Goal: Task Accomplishment & Management: Manage account settings

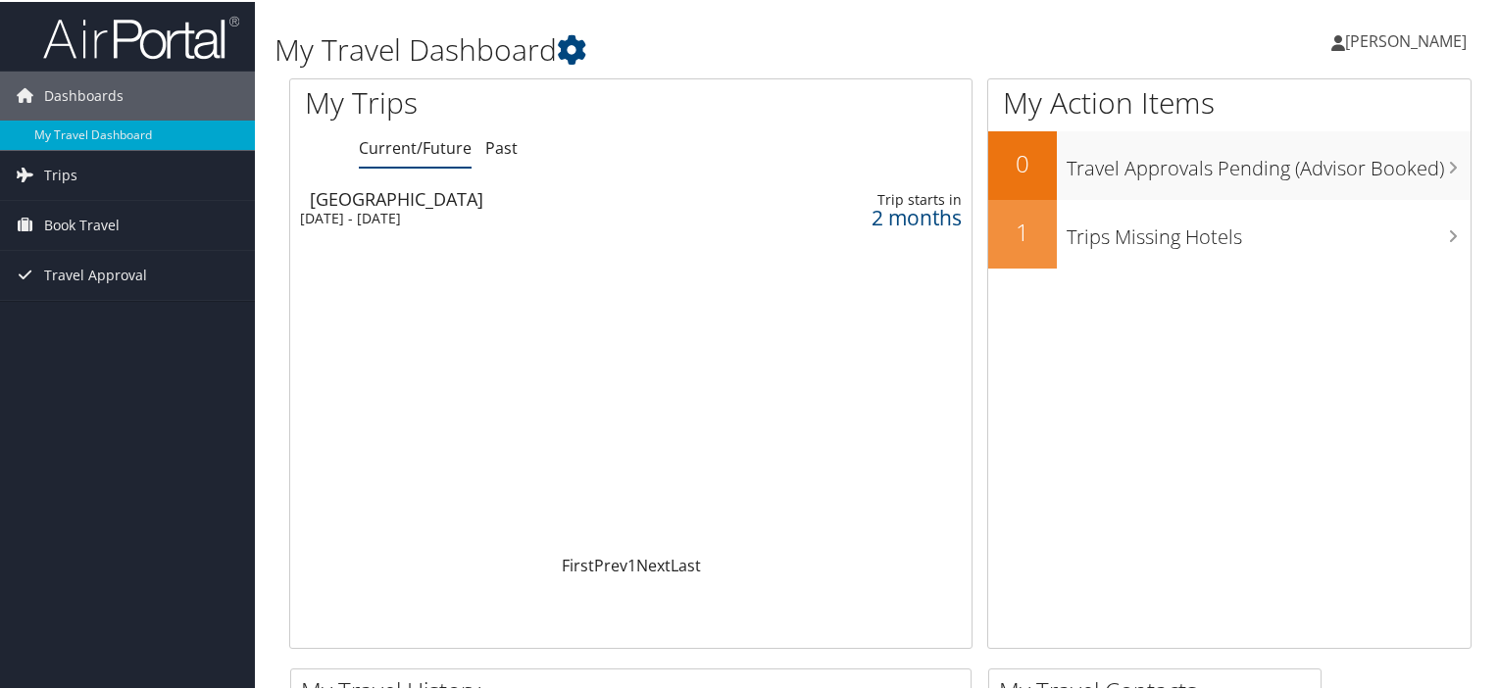
click at [1420, 38] on span "[PERSON_NAME]" at bounding box center [1406, 39] width 122 height 22
click at [1350, 175] on link "View Travel Profile" at bounding box center [1353, 174] width 219 height 33
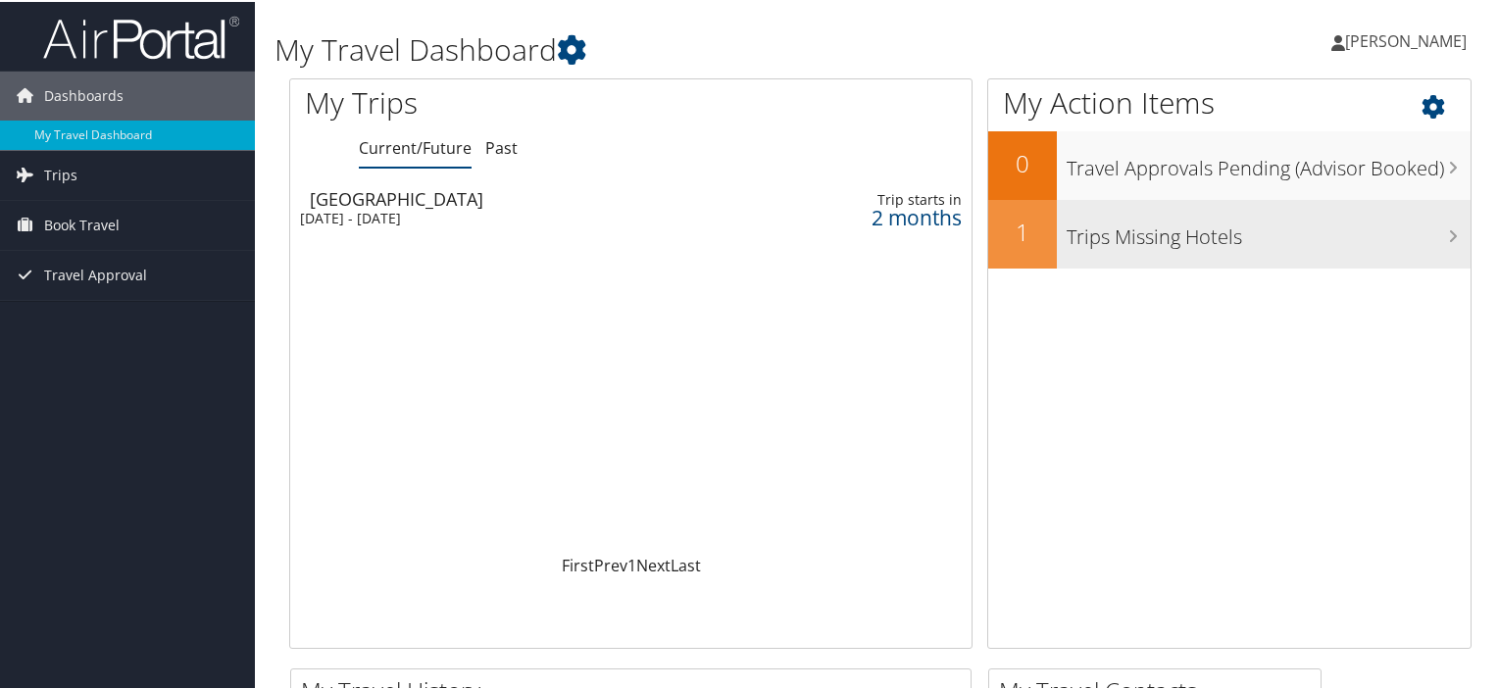
drag, startPoint x: 0, startPoint y: 0, endPoint x: 1158, endPoint y: 238, distance: 1181.9
click at [1158, 238] on h3 "Trips Missing Hotels" at bounding box center [1269, 230] width 404 height 37
